Goal: Task Accomplishment & Management: Manage account settings

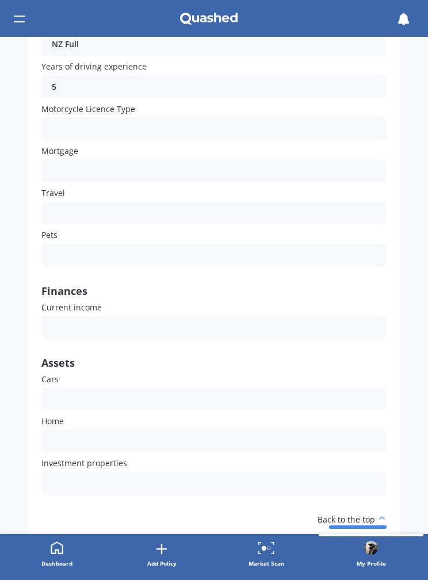
scroll to position [342, 0]
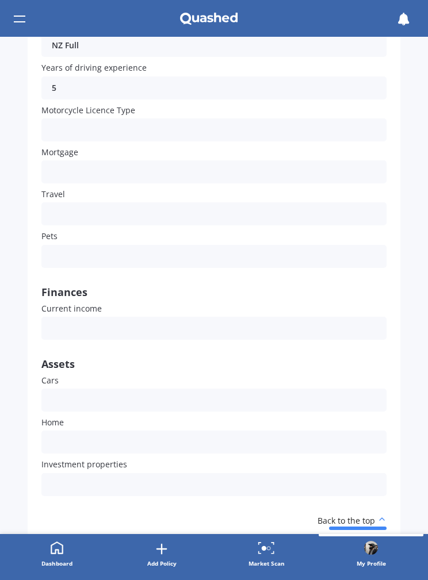
click at [68, 310] on div "My address Gender [DEMOGRAPHIC_DATA] [DEMOGRAPHIC_DATA] [DEMOGRAPHIC_DATA] Date…" at bounding box center [213, 176] width 345 height 650
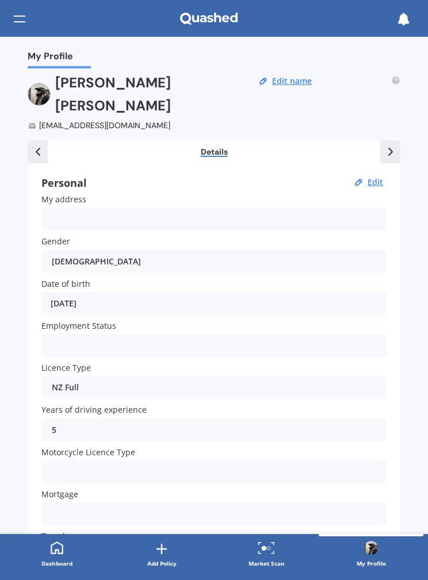
scroll to position [0, 0]
click at [210, 17] on icon at bounding box center [210, 19] width 6 height 7
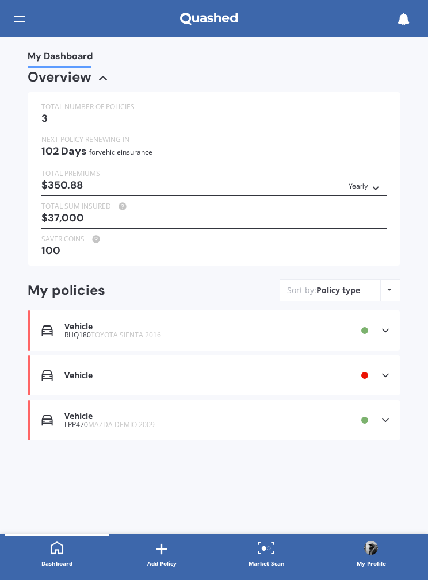
click at [375, 187] on icon at bounding box center [375, 186] width 8 height 7
click at [0, 0] on div "Yearly" at bounding box center [0, 0] width 0 height 0
click at [363, 179] on div "Yearly Yearly Six-Monthly Quarterly Monthly Fortnightly Weekly" at bounding box center [364, 185] width 33 height 13
click at [339, 461] on div "Overview TOTAL NUMBER OF POLICIES 3 NEXT POLICY RENEWING [DATE] for Vehicle ins…" at bounding box center [214, 269] width 373 height 397
click at [381, 403] on div "Vehicle LPP470 MAZDA DEMIO 2009 Provider Renewal date [DATE] Premium $175.44/yr…" at bounding box center [214, 420] width 373 height 40
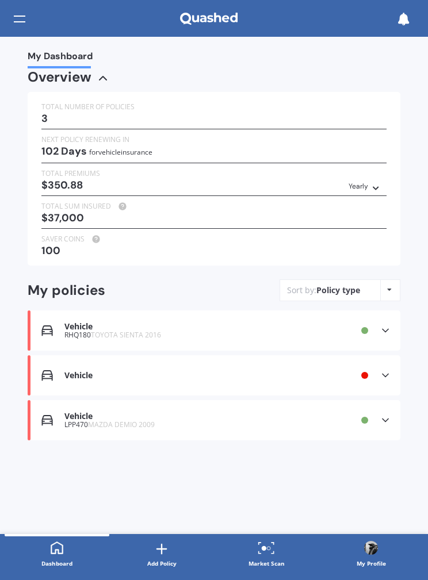
click at [385, 415] on icon at bounding box center [384, 420] width 11 height 11
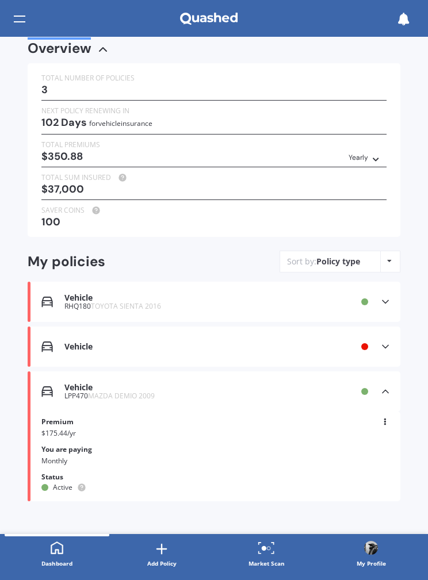
scroll to position [28, 0]
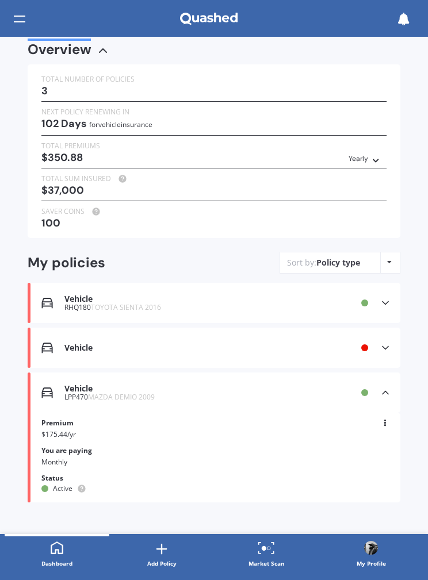
click at [381, 298] on icon at bounding box center [384, 302] width 11 height 11
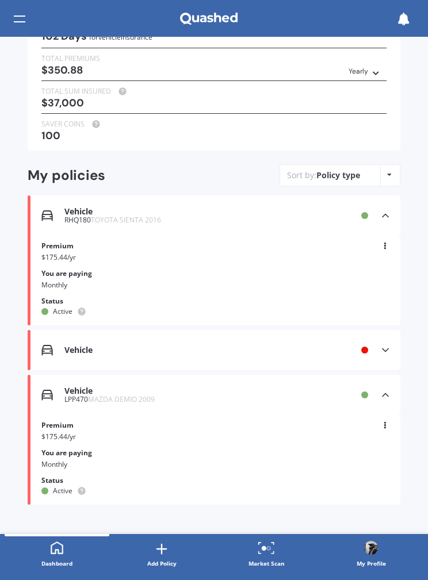
scroll to position [114, 0]
click at [373, 416] on div "Vehicle LPP470 MAZDA DEMIO 2009 Provider Renewal date [DATE] Premium $175.44/yr…" at bounding box center [214, 461] width 373 height 90
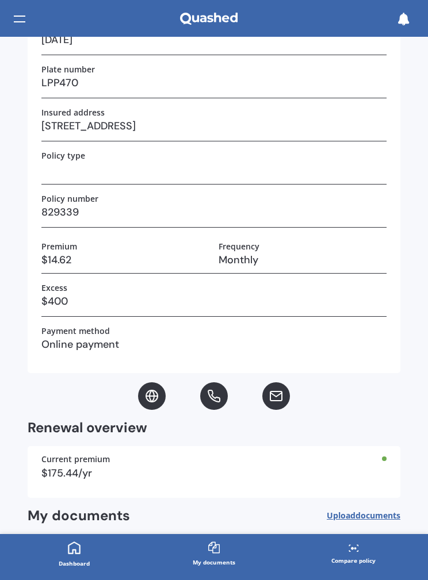
scroll to position [0, 0]
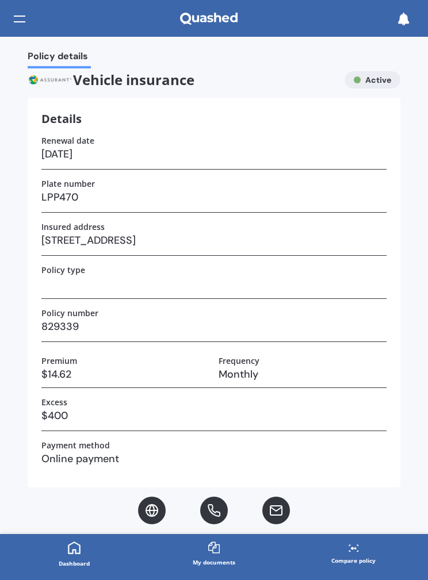
click at [378, 417] on h3 "$400" at bounding box center [213, 415] width 345 height 17
click at [374, 80] on div "Vehicle insurance Active" at bounding box center [214, 79] width 373 height 17
click at [371, 74] on div "Vehicle insurance Active" at bounding box center [214, 79] width 373 height 17
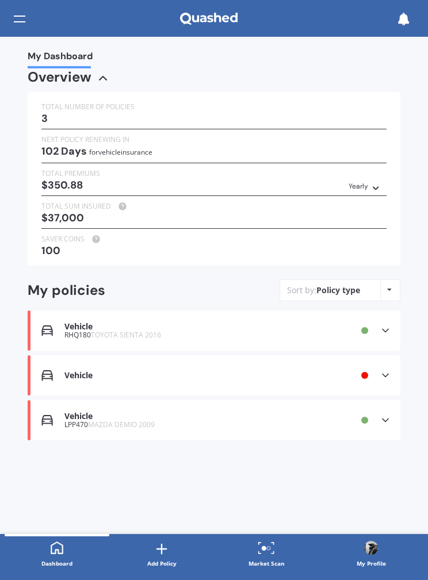
click at [98, 235] on icon at bounding box center [96, 239] width 14 height 9
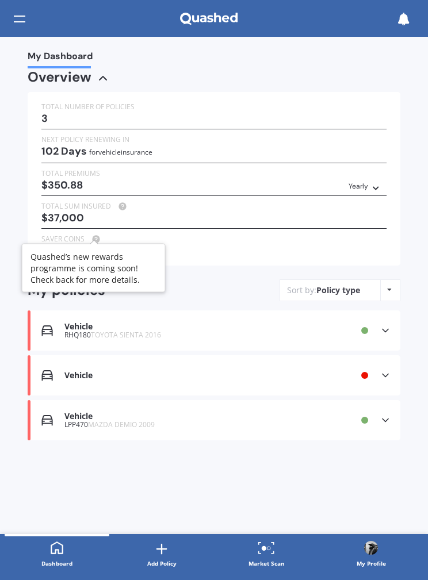
click at [21, 208] on div "My Dashboard Overview TOTAL NUMBER OF POLICIES 3 NEXT POLICY RENEWING [DATE] fo…" at bounding box center [214, 285] width 428 height 497
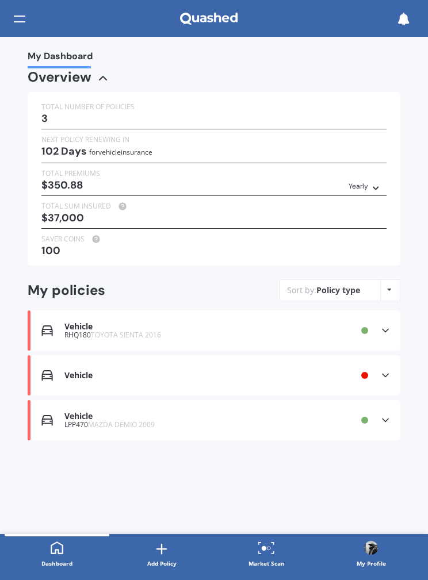
click at [63, 179] on div "$350.88 Yearly Yearly Six-Monthly Quarterly Monthly Fortnightly Weekly" at bounding box center [213, 184] width 345 height 11
click at [394, 535] on link "My Profile" at bounding box center [371, 554] width 105 height 41
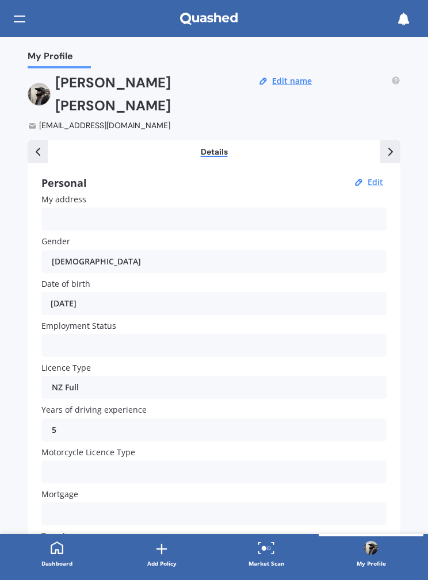
click at [394, 535] on link "My Profile" at bounding box center [371, 554] width 105 height 41
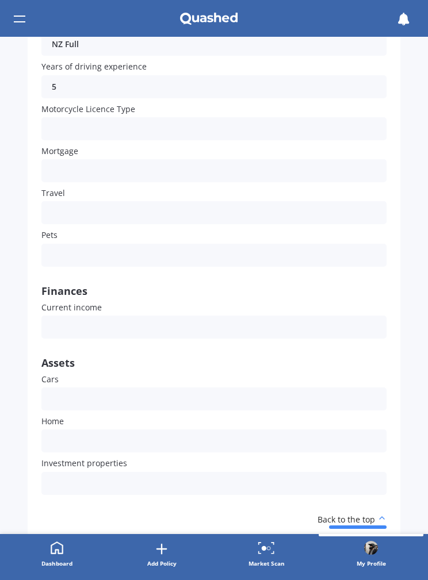
scroll to position [342, 0]
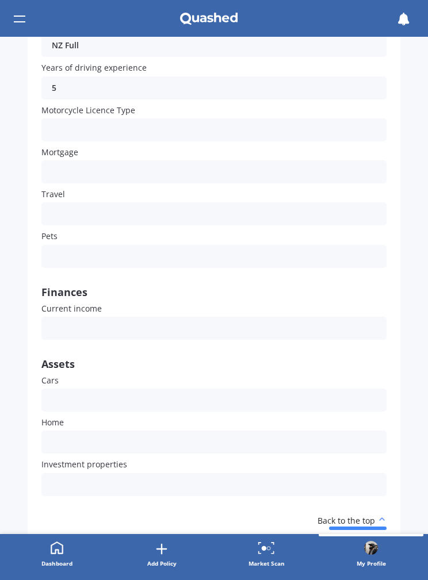
click at [160, 535] on link "Add Policy" at bounding box center [161, 554] width 105 height 41
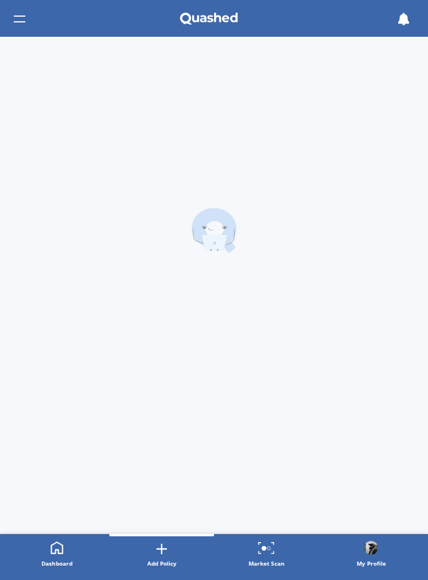
scroll to position [0, 0]
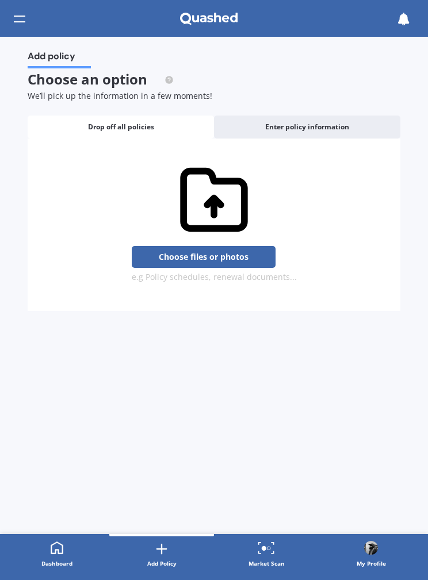
click at [93, 545] on link "Dashboard" at bounding box center [57, 554] width 105 height 41
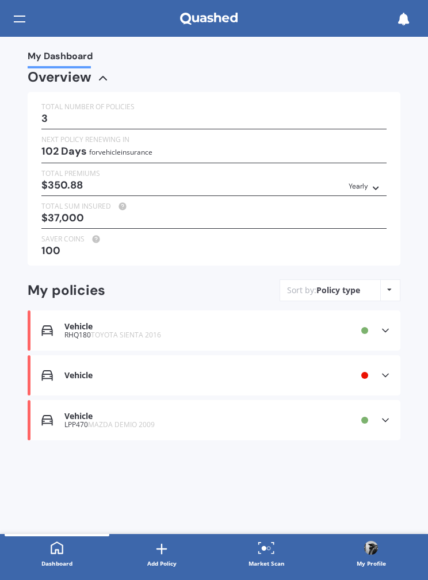
click at [377, 373] on div "Vehicle Renewal date Premium You are paying Yearly Status Info missing View opt…" at bounding box center [214, 375] width 373 height 40
click at [36, 454] on div "Overview TOTAL NUMBER OF POLICIES 3 NEXT POLICY RENEWING [DATE] for Vehicle ins…" at bounding box center [214, 269] width 373 height 397
click at [74, 412] on div "Vehicle" at bounding box center [189, 417] width 250 height 10
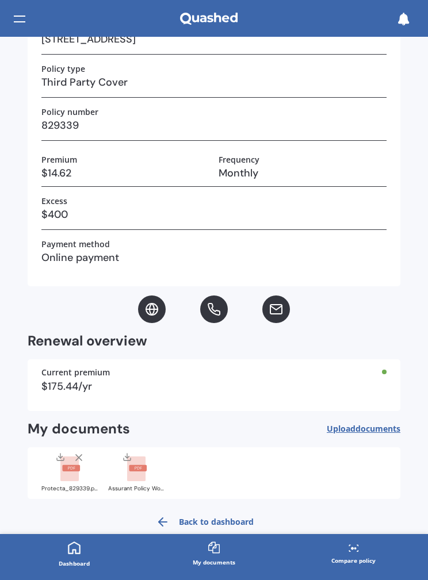
scroll to position [201, 0]
click at [73, 386] on div "$175.44/yr" at bounding box center [213, 386] width 345 height 10
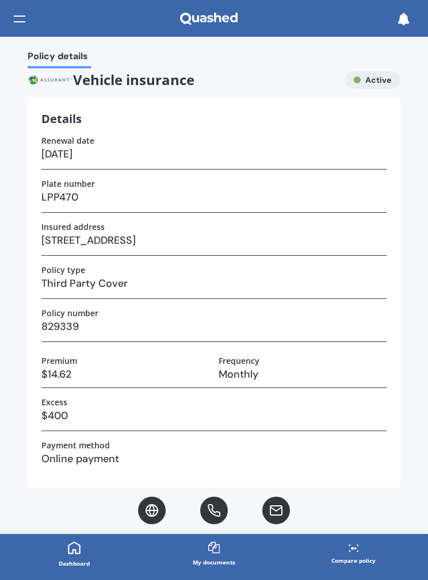
scroll to position [0, 0]
click at [375, 83] on div "Vehicle insurance Active" at bounding box center [214, 79] width 373 height 17
click at [373, 76] on div "Vehicle insurance Active" at bounding box center [214, 79] width 373 height 17
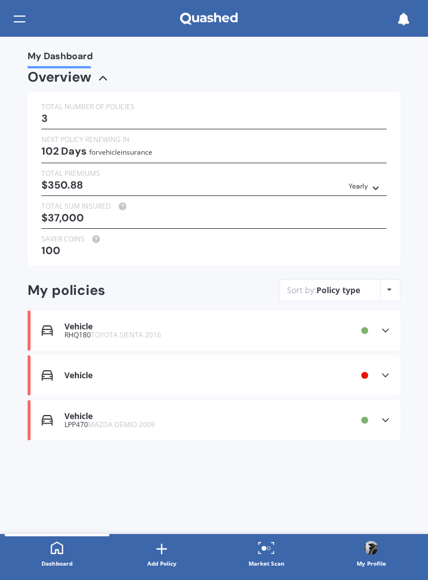
click at [93, 235] on icon at bounding box center [96, 239] width 14 height 9
click at [25, 215] on div "My Dashboard Overview TOTAL NUMBER OF POLICIES 3 NEXT POLICY RENEWING [DATE] fo…" at bounding box center [214, 285] width 428 height 497
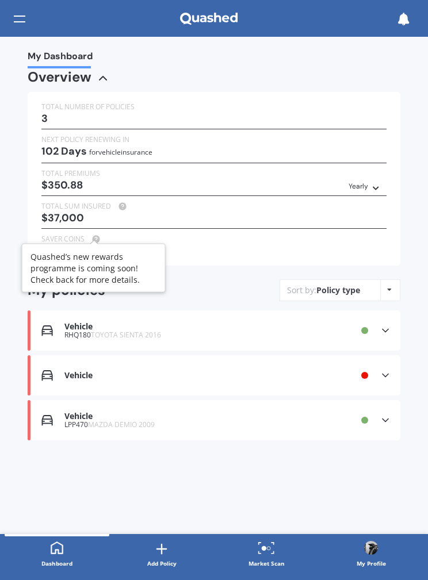
click at [91, 235] on icon at bounding box center [96, 239] width 14 height 9
click at [21, 219] on div "My Dashboard Overview TOTAL NUMBER OF POLICIES 3 NEXT POLICY RENEWING [DATE] fo…" at bounding box center [214, 285] width 428 height 497
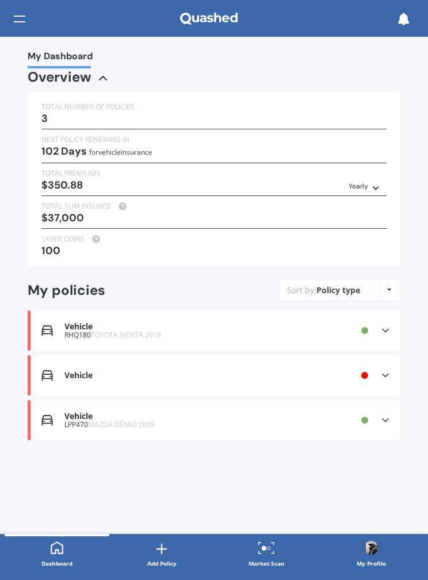
click at [94, 236] on circle at bounding box center [95, 239] width 7 height 7
click at [16, 215] on div "My Dashboard Overview TOTAL NUMBER OF POLICIES 3 NEXT POLICY RENEWING [DATE] fo…" at bounding box center [214, 285] width 428 height 497
